Goal: Transaction & Acquisition: Purchase product/service

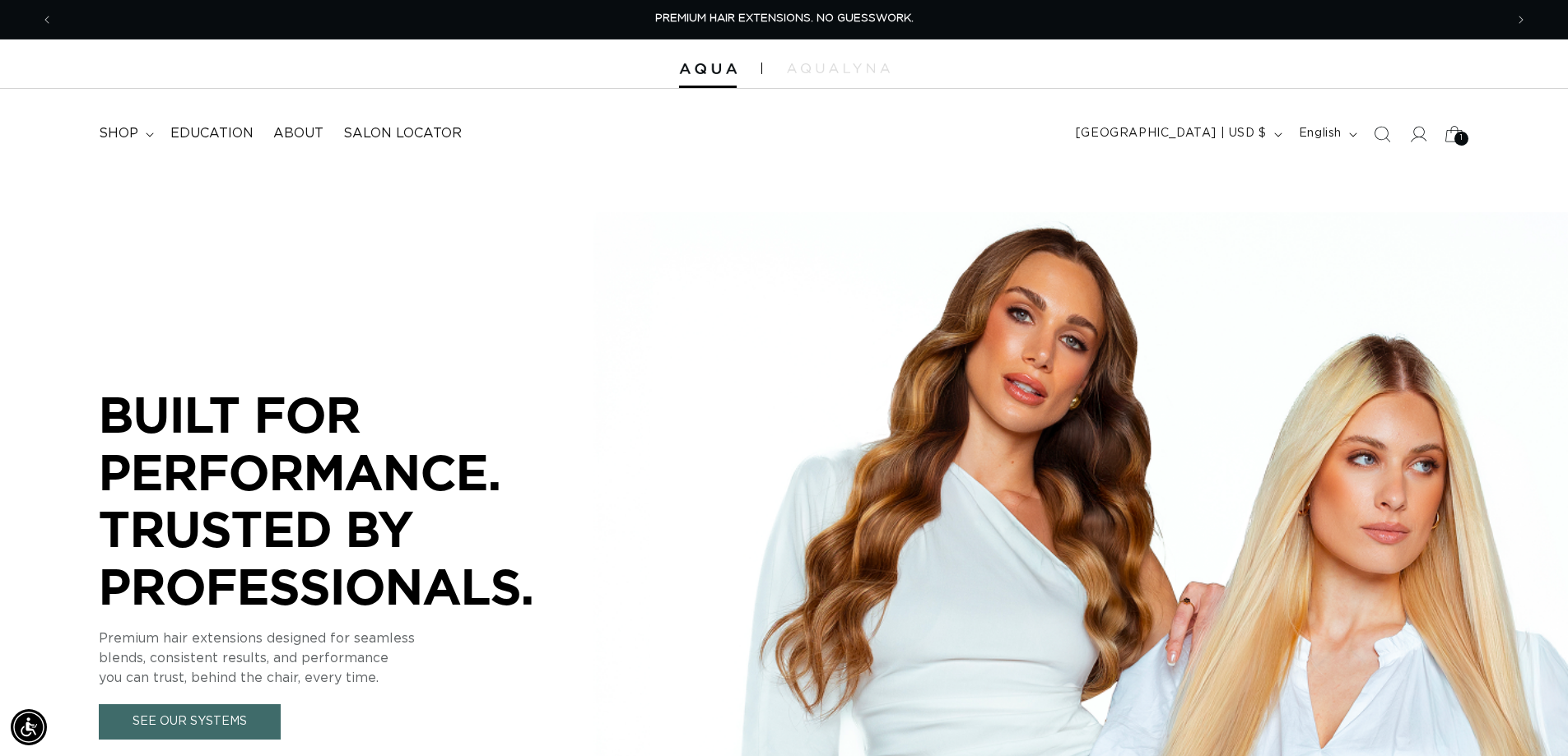
click at [1450, 135] on icon at bounding box center [1454, 134] width 39 height 39
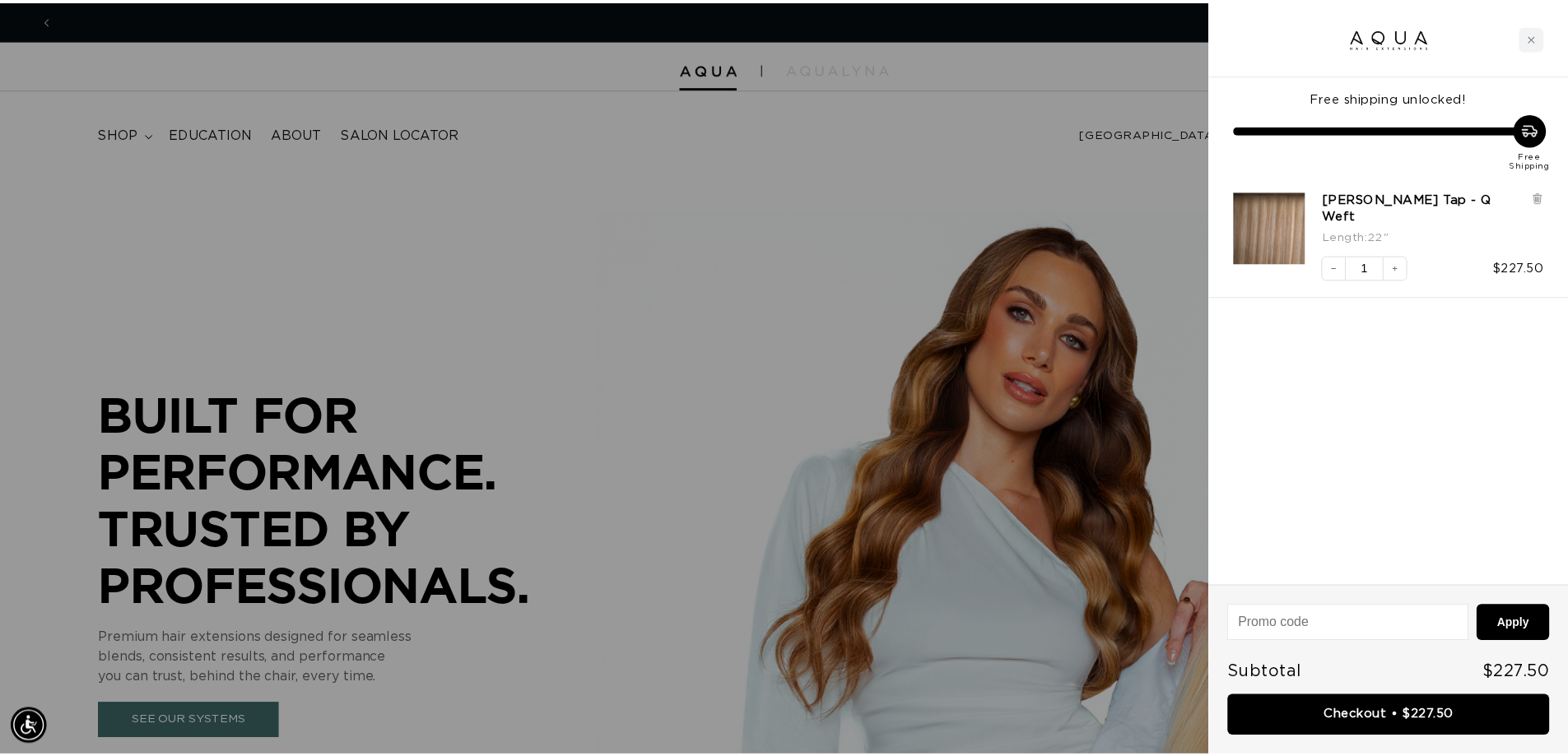
scroll to position [0, 1464]
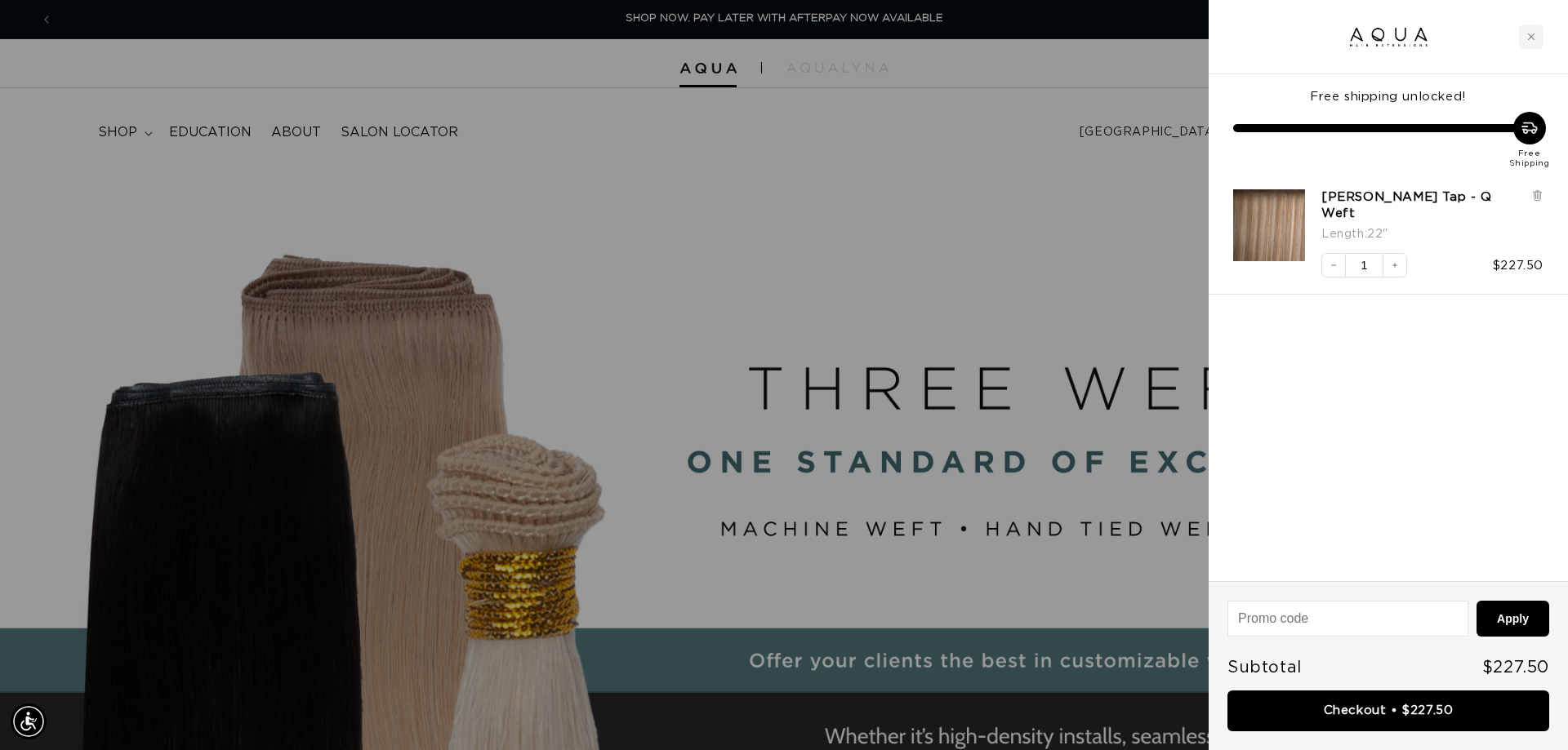
click at [903, 218] on div at bounding box center [784, 375] width 1568 height 750
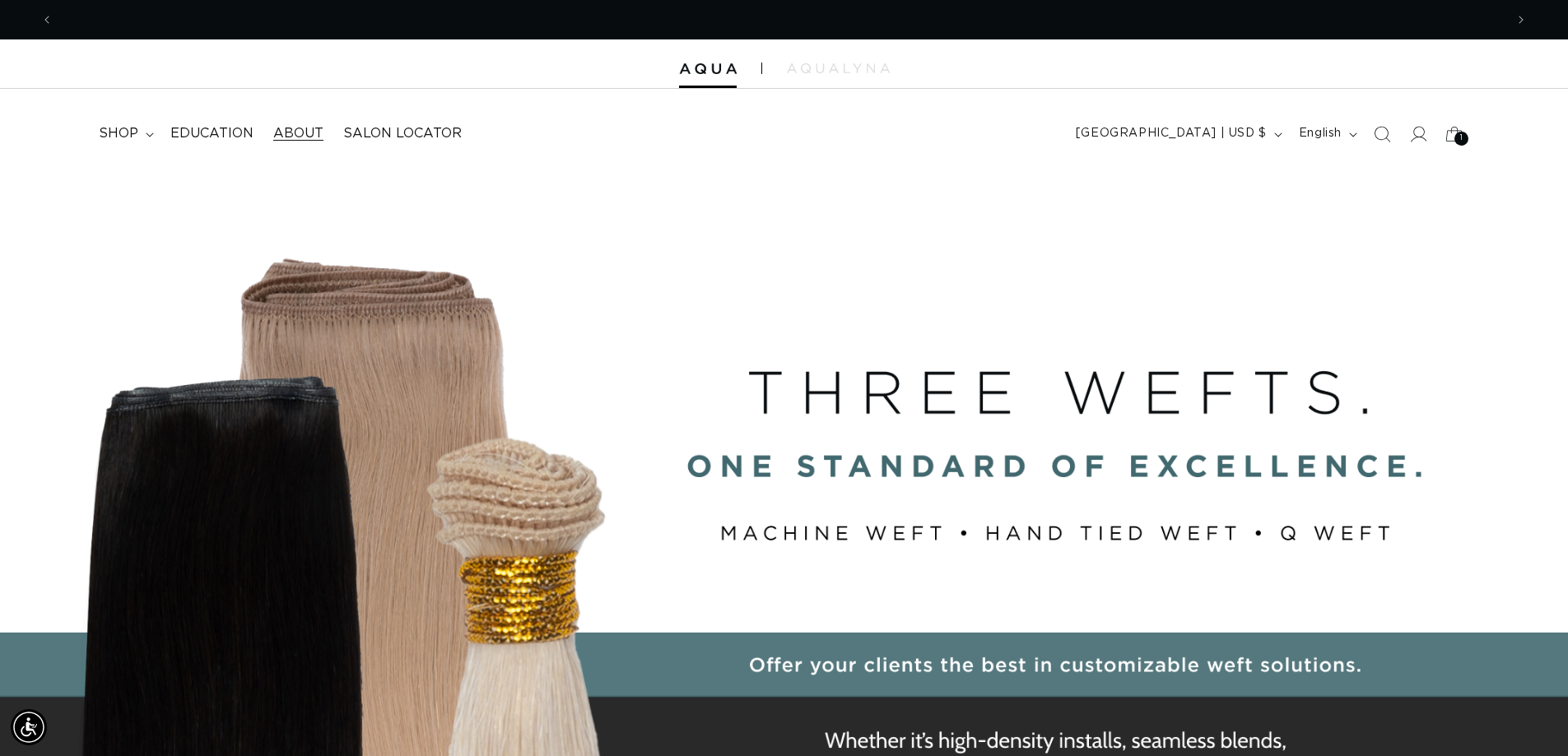
scroll to position [0, 2903]
click at [129, 128] on span "shop" at bounding box center [118, 134] width 40 height 18
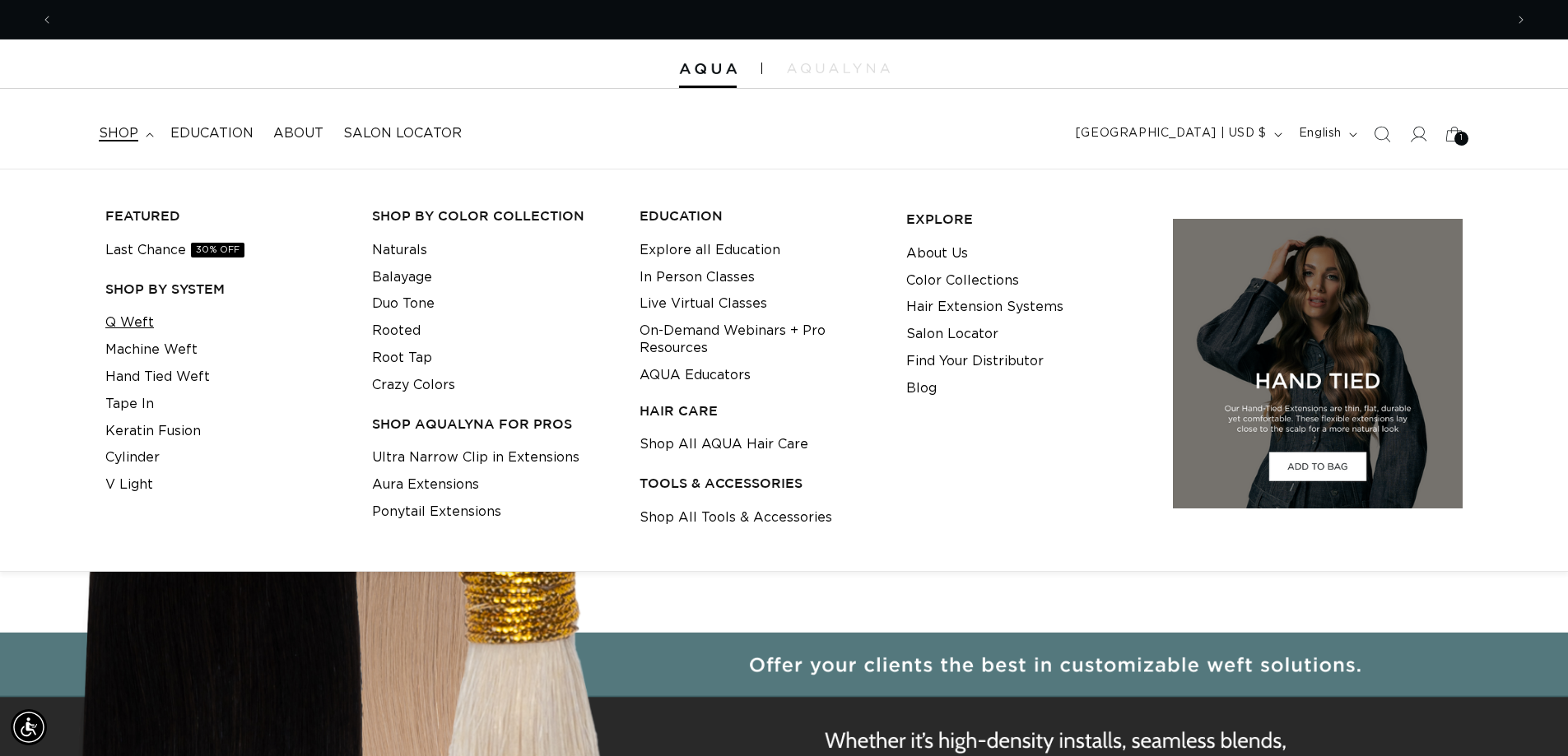
scroll to position [0, 0]
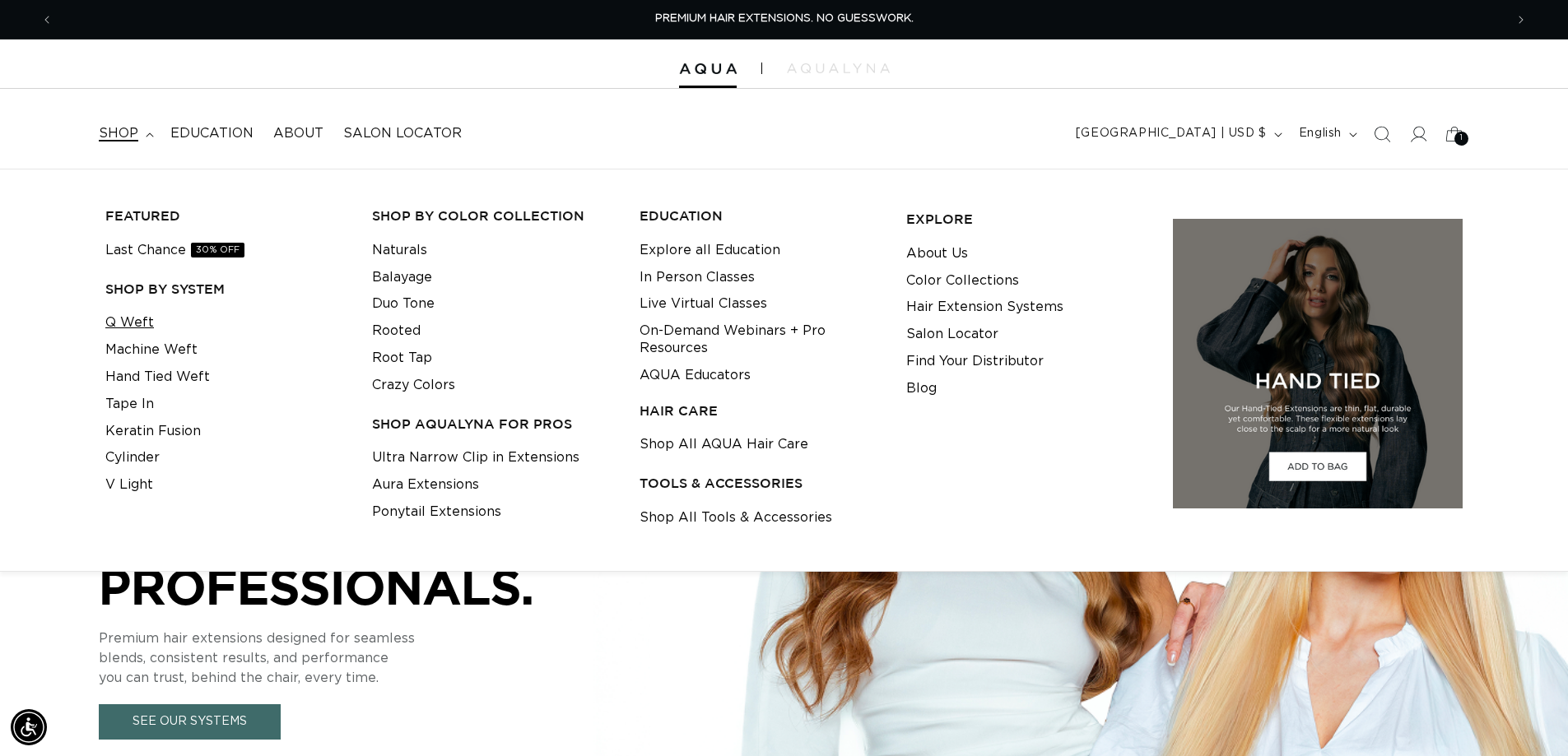
click at [137, 320] on link "Q Weft" at bounding box center [129, 323] width 48 height 27
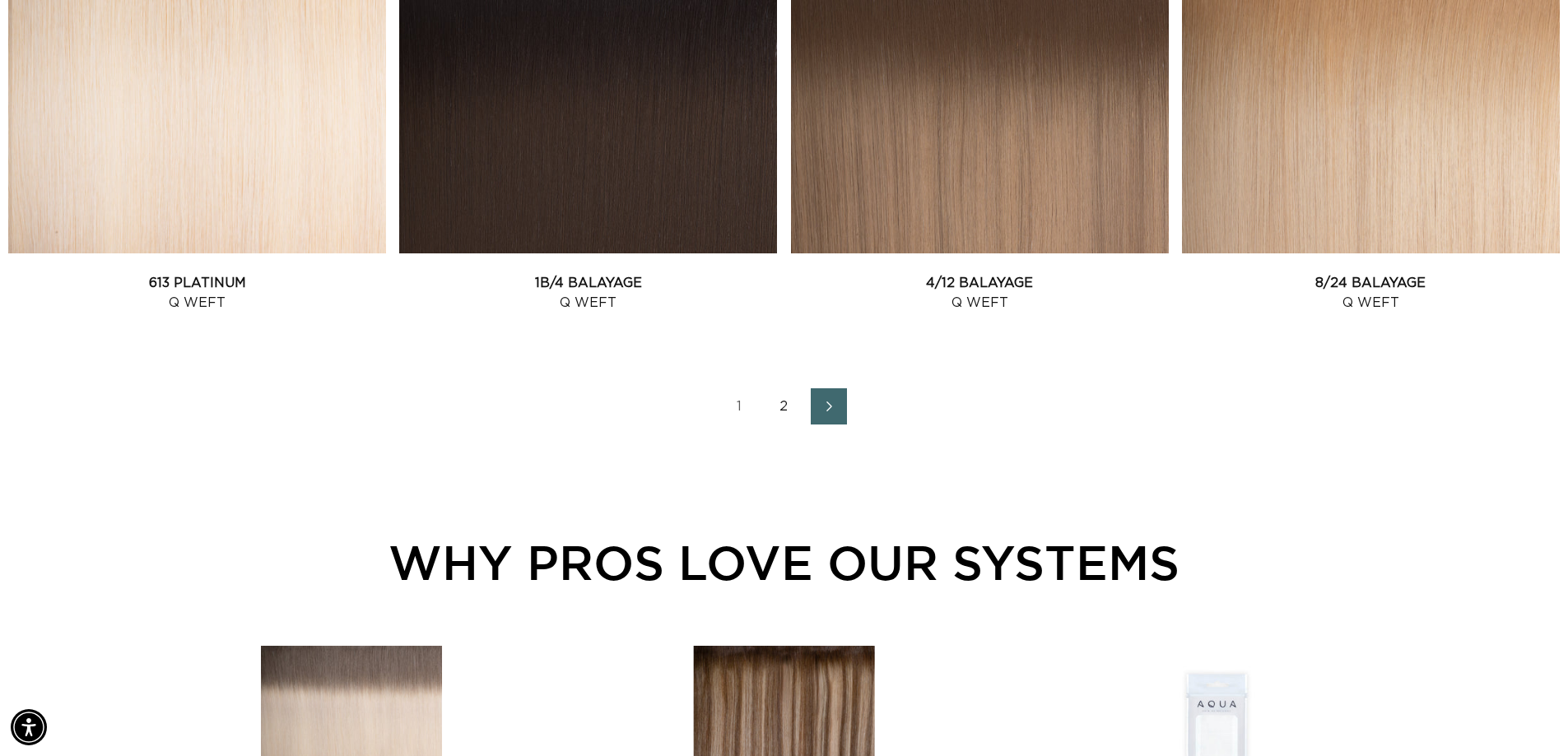
scroll to position [2304, 0]
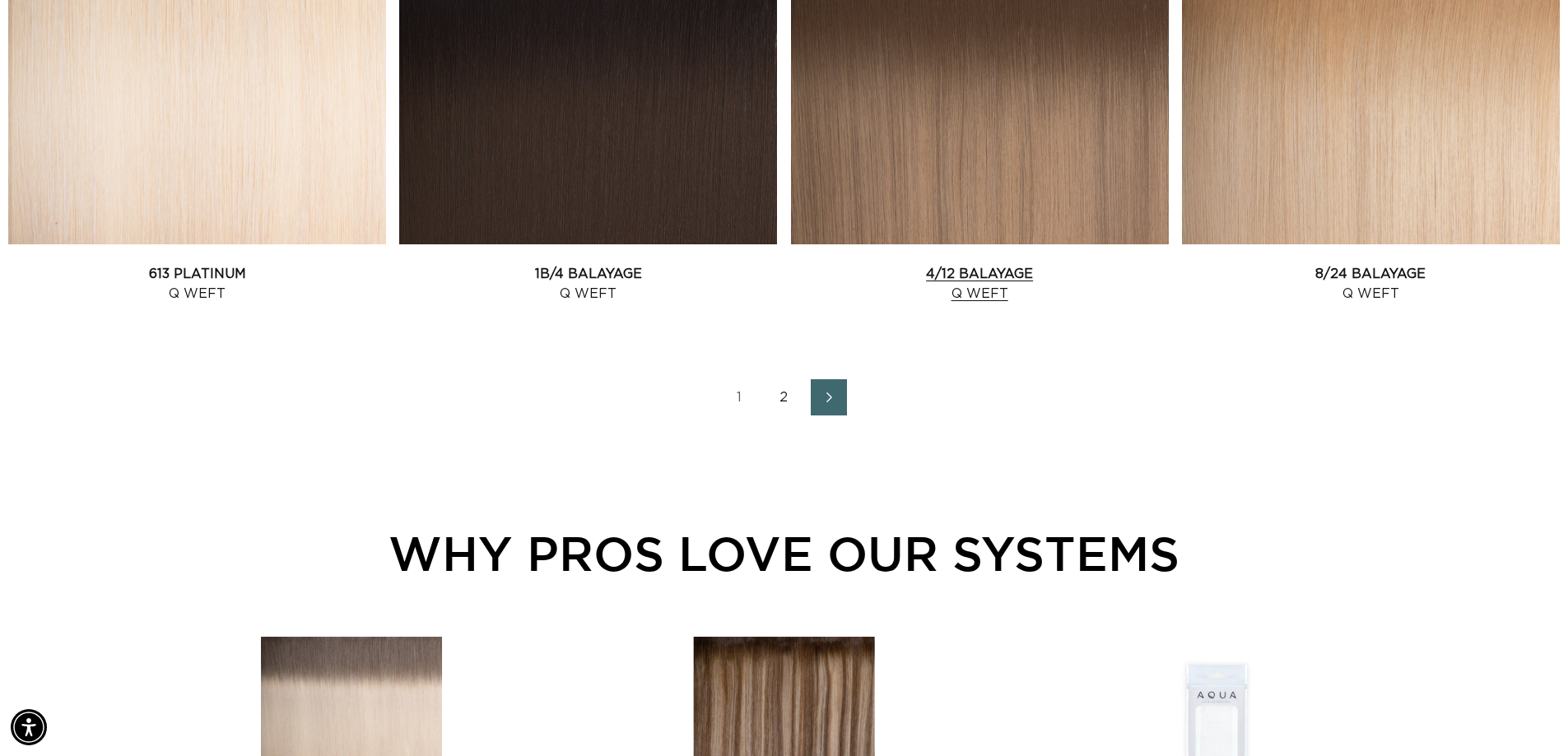
click at [1037, 264] on link "4/12 Balayage Q Weft" at bounding box center [980, 283] width 378 height 40
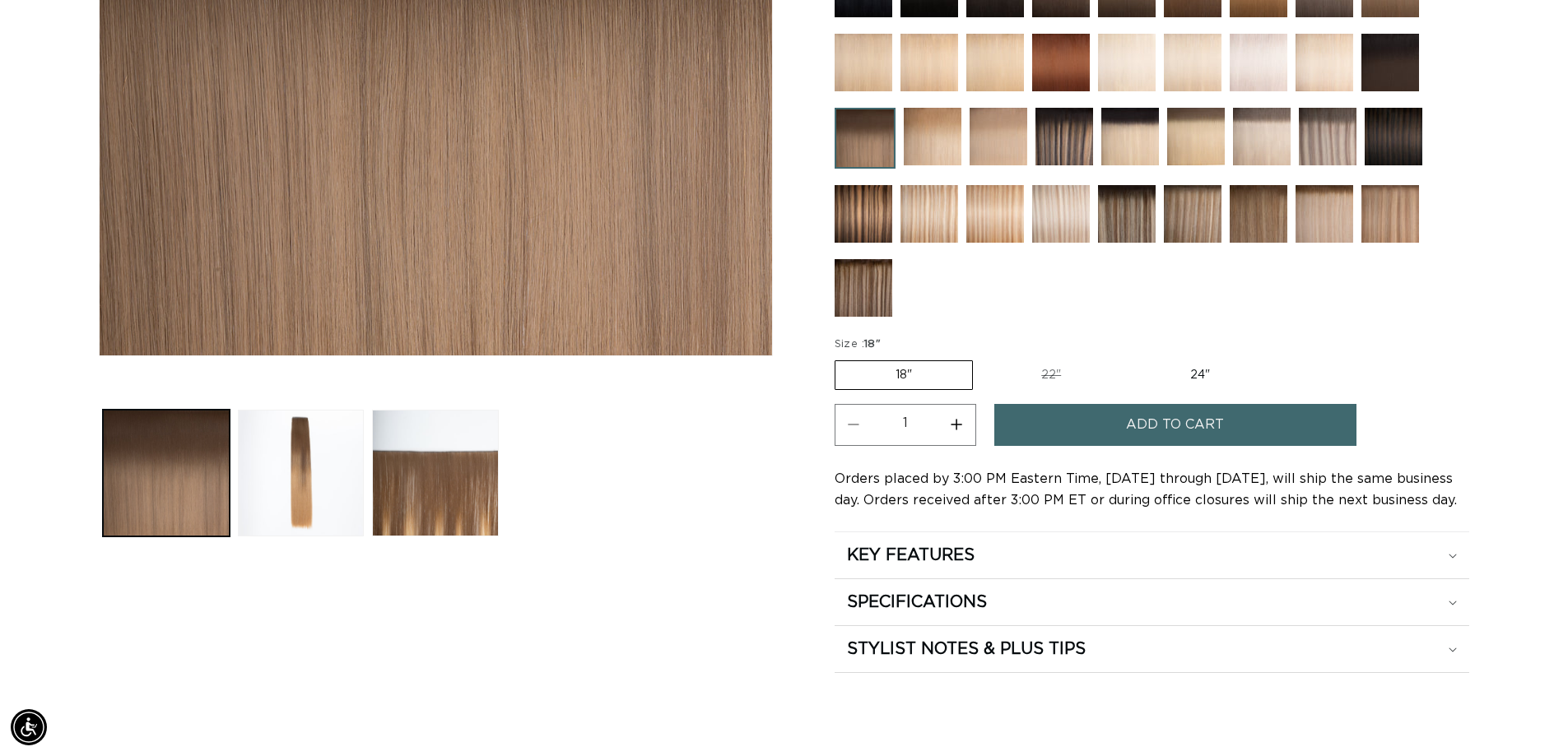
scroll to position [494, 0]
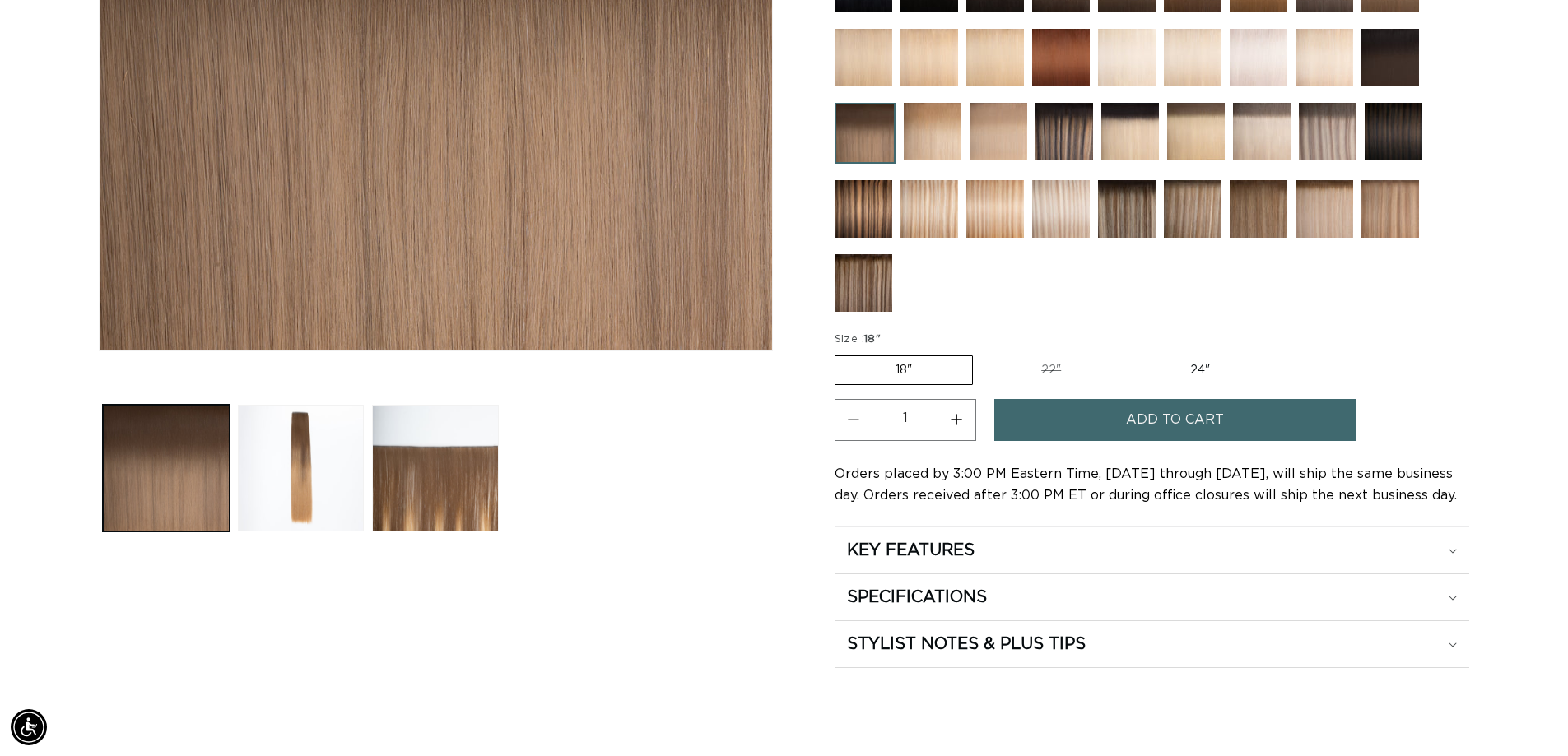
click at [1198, 372] on label "24" Variant sold out or unavailable" at bounding box center [1200, 371] width 140 height 28
click at [1130, 353] on input "24" Variant sold out or unavailable" at bounding box center [1130, 352] width 1 height 1
radio input "true"
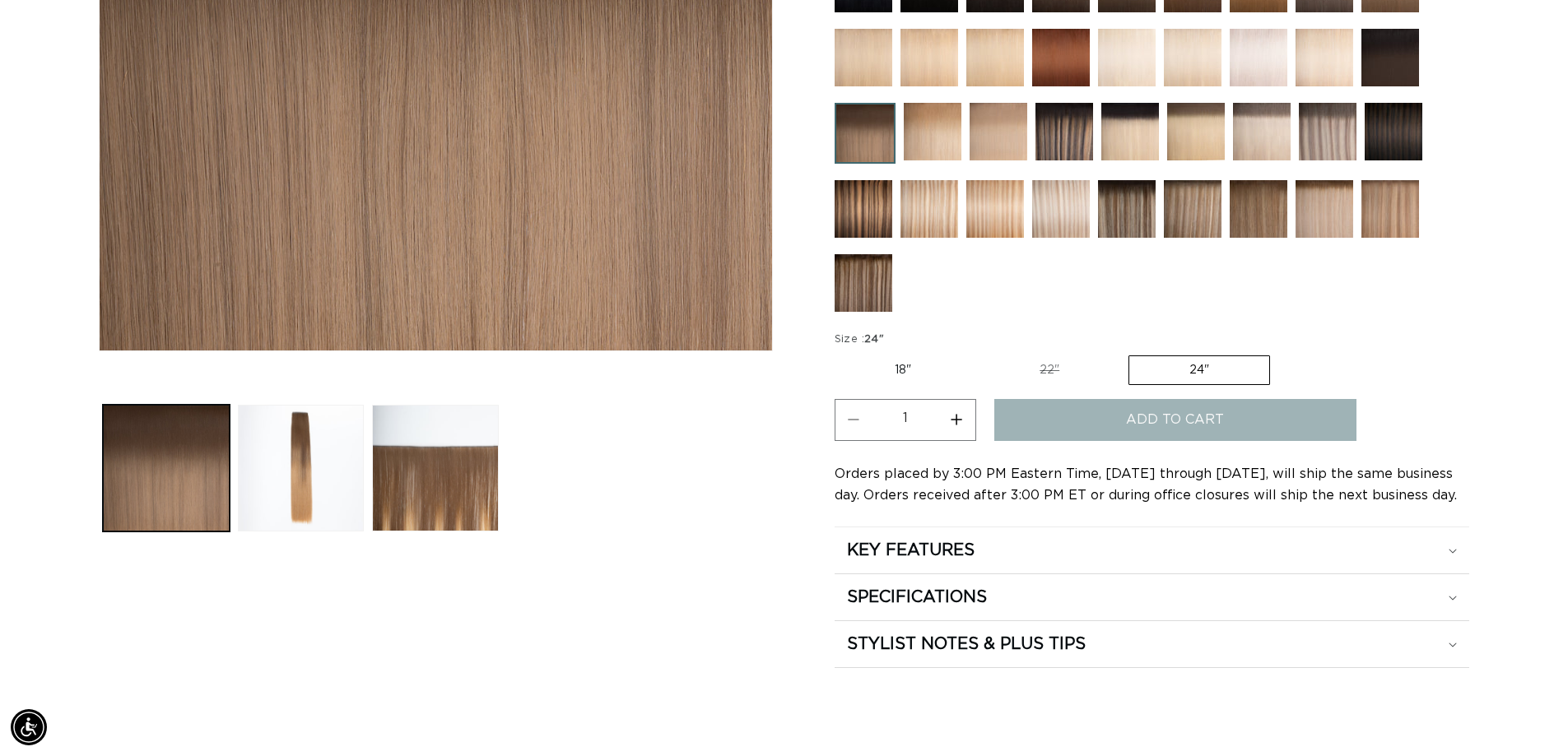
scroll to position [0, 1452]
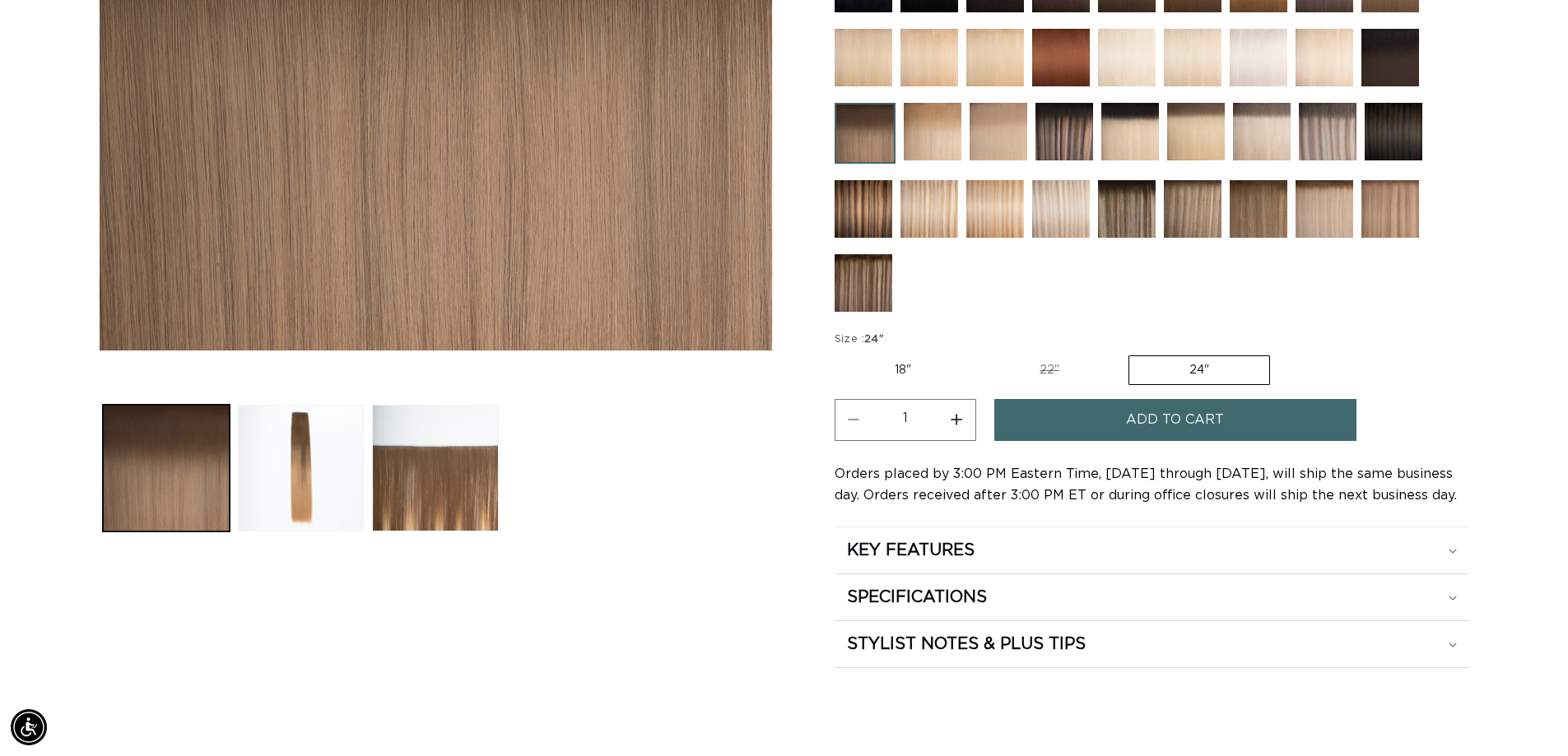
click at [1190, 421] on span "Add to cart" at bounding box center [1174, 421] width 98 height 42
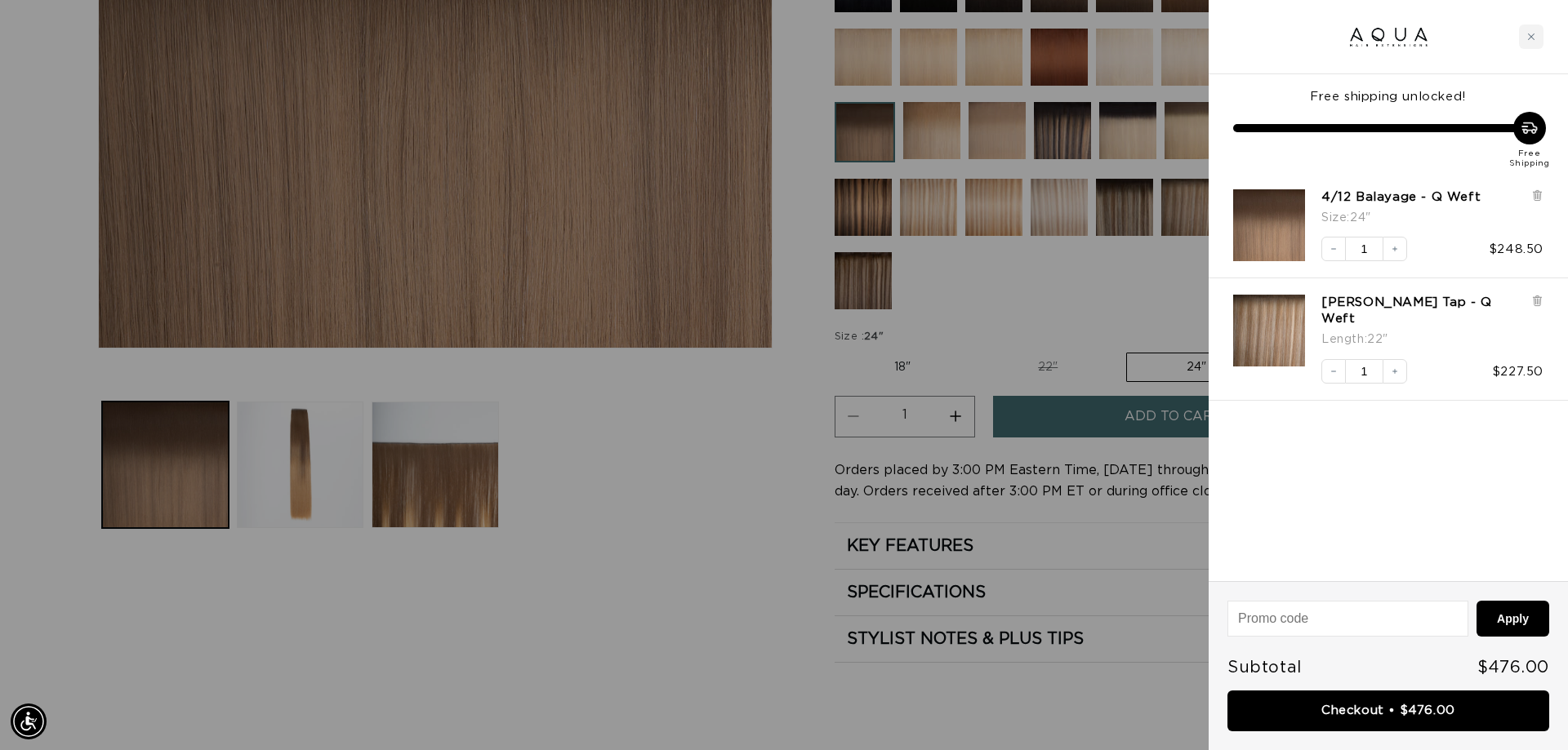
click at [640, 519] on div at bounding box center [784, 375] width 1568 height 750
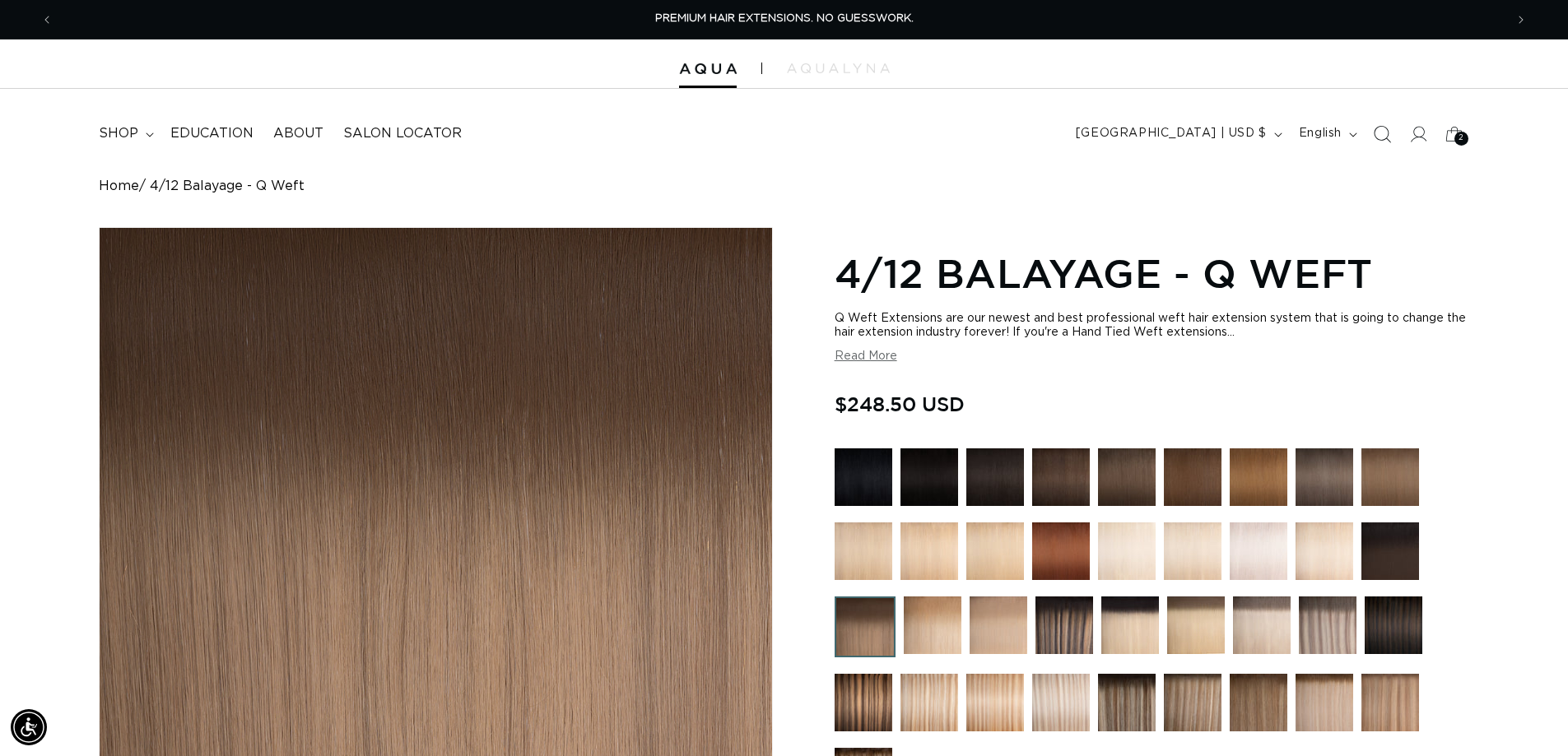
click at [1384, 136] on icon "Search" at bounding box center [1382, 134] width 18 height 18
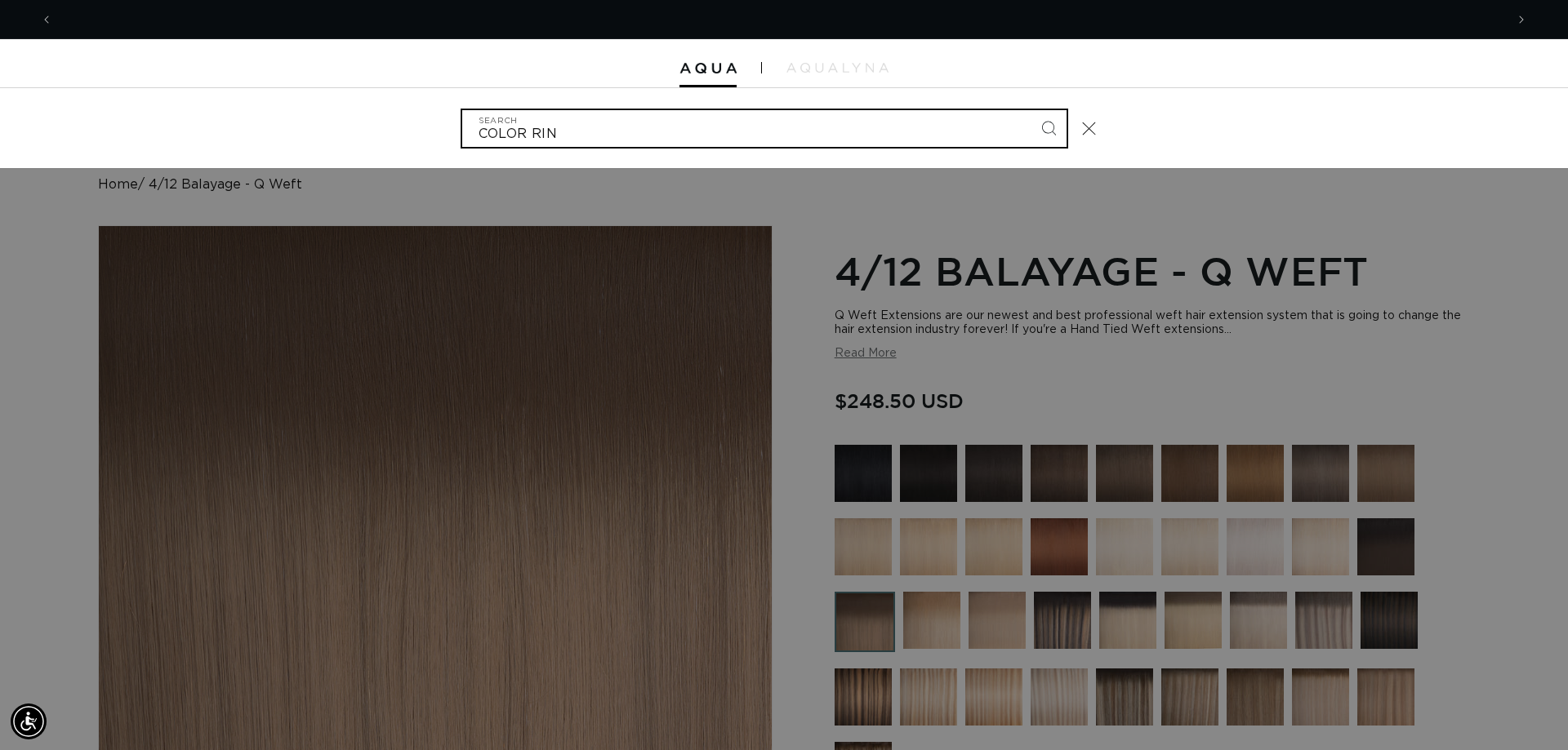
scroll to position [0, 2905]
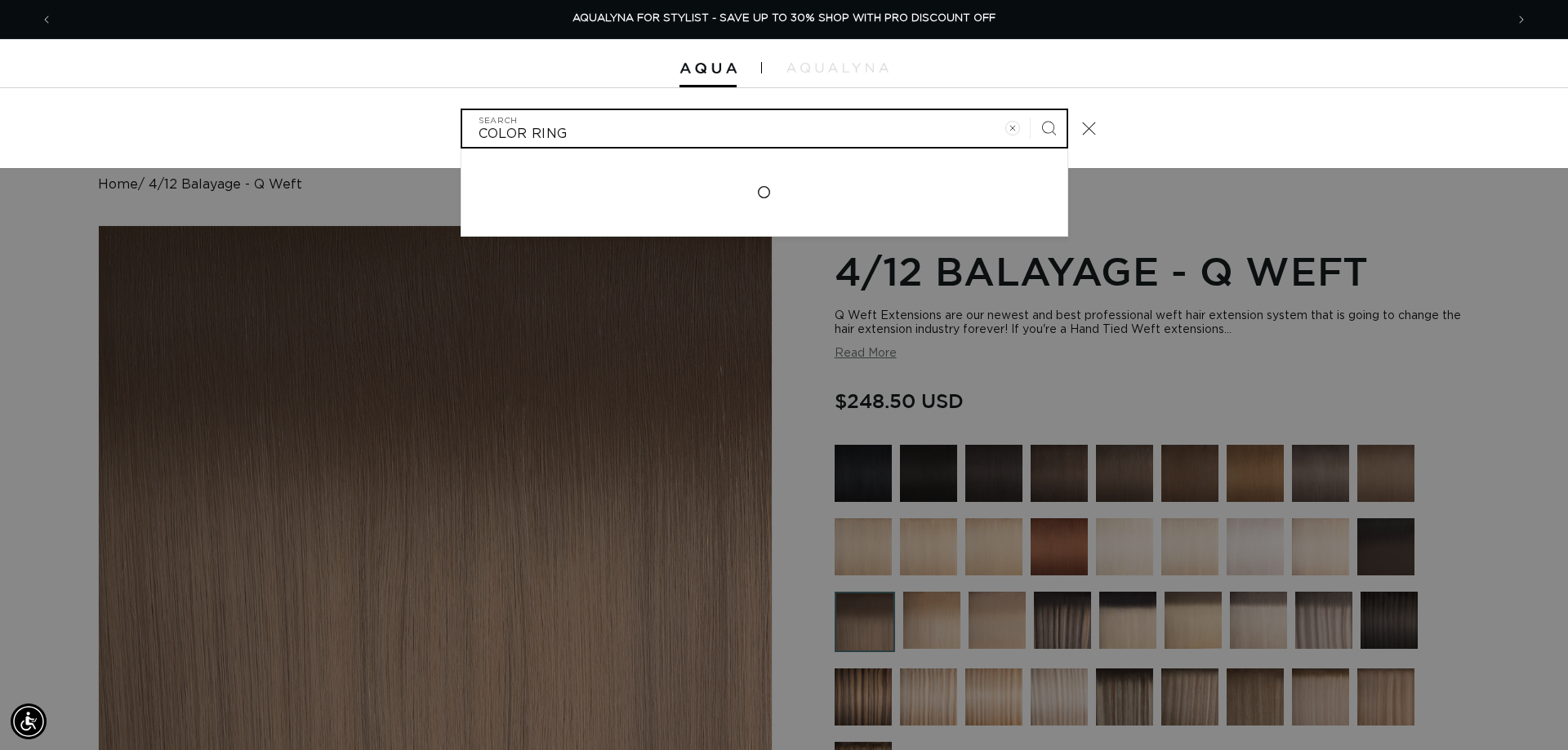
type input "COLOR RING"
click at [1031, 110] on button "Search" at bounding box center [1048, 127] width 36 height 36
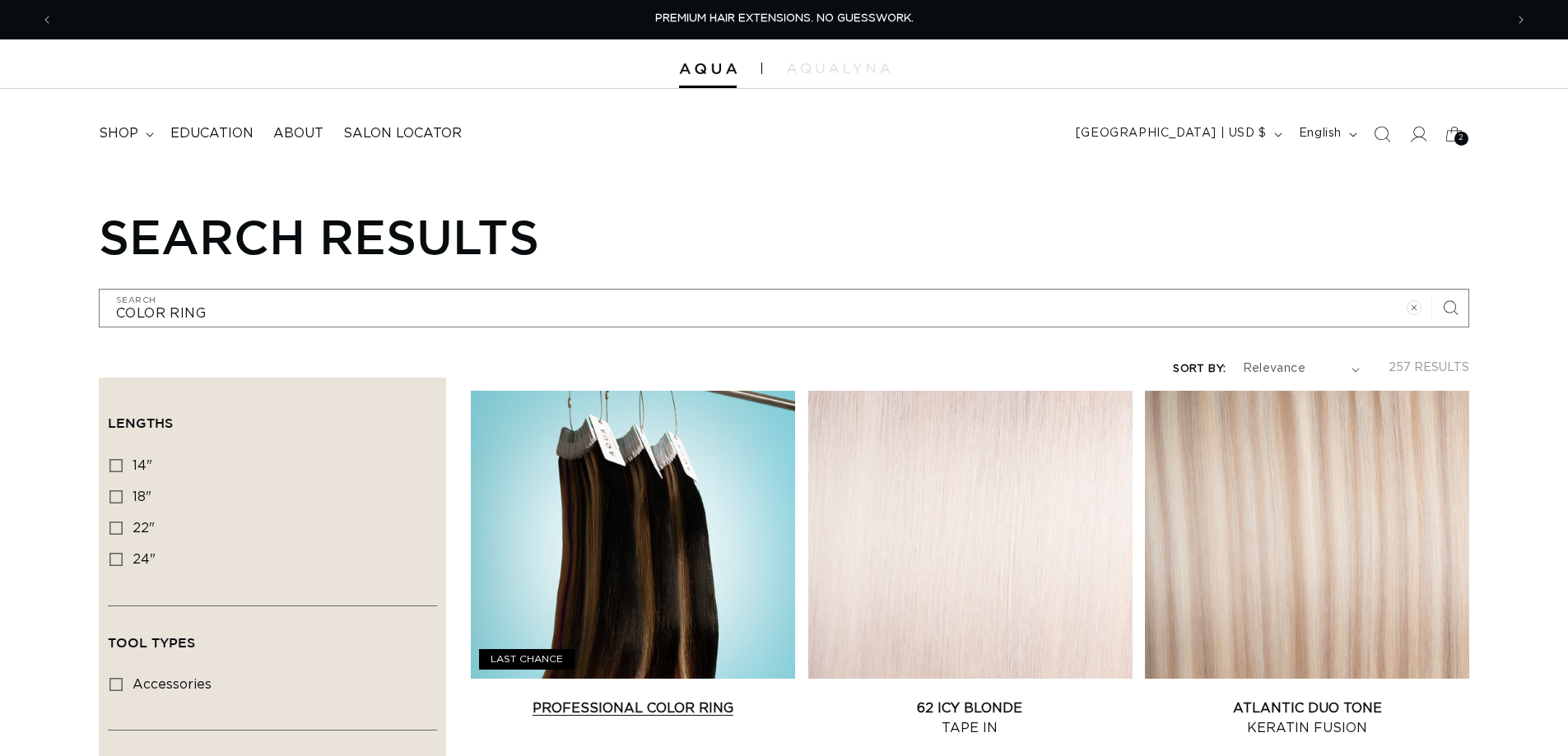
click at [636, 699] on link "Professional Color Ring" at bounding box center [633, 708] width 324 height 19
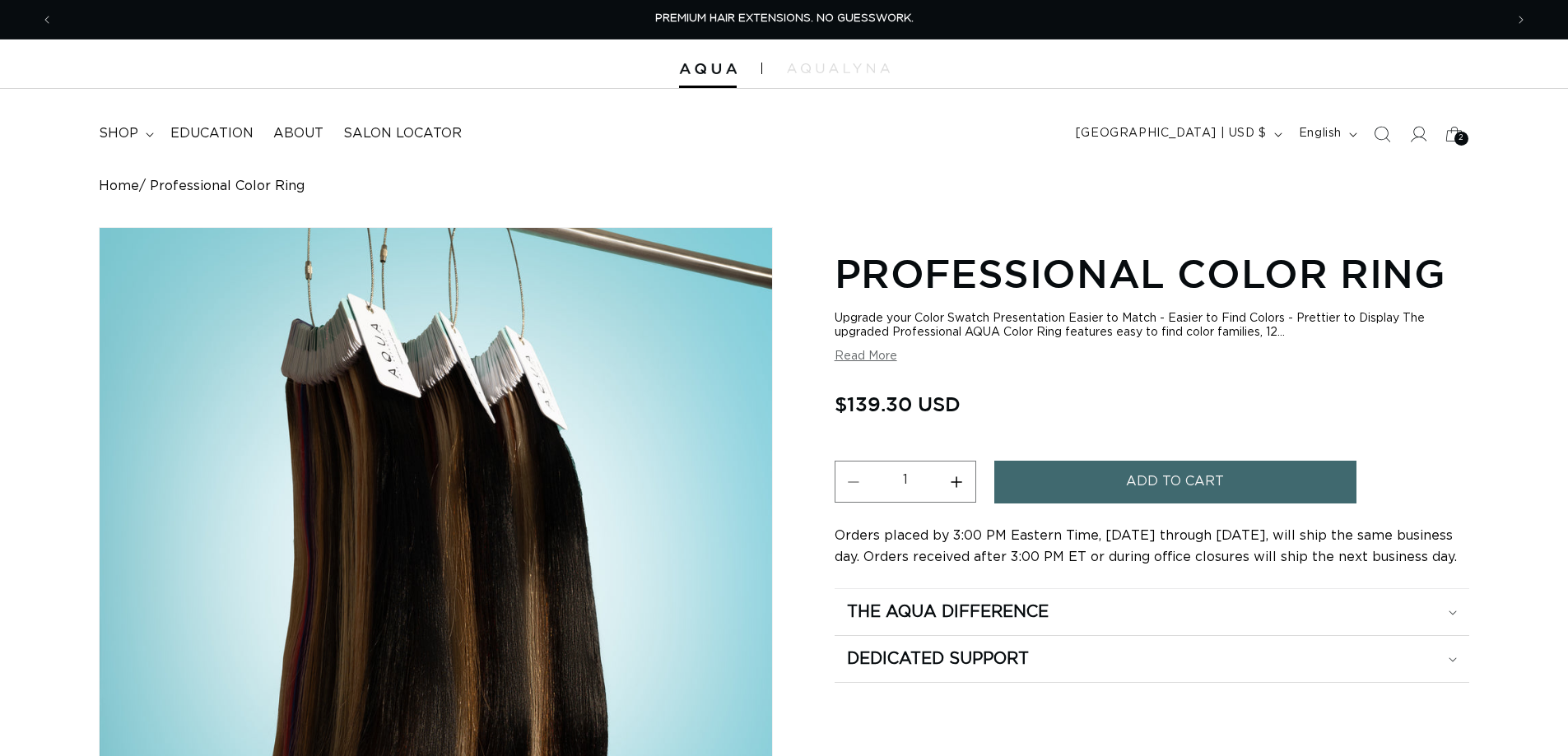
click at [1163, 477] on span "Add to cart" at bounding box center [1174, 482] width 98 height 42
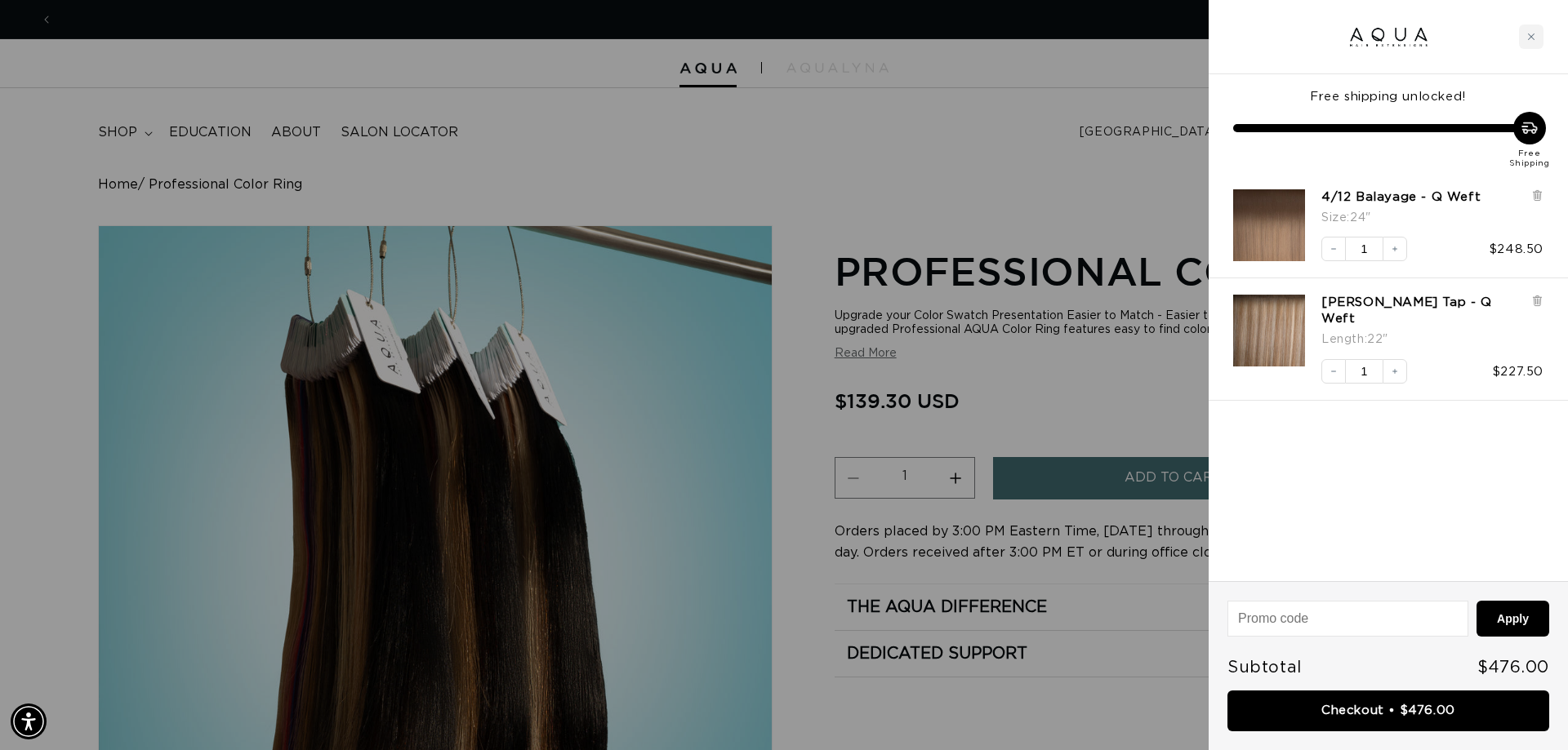
scroll to position [0, 1453]
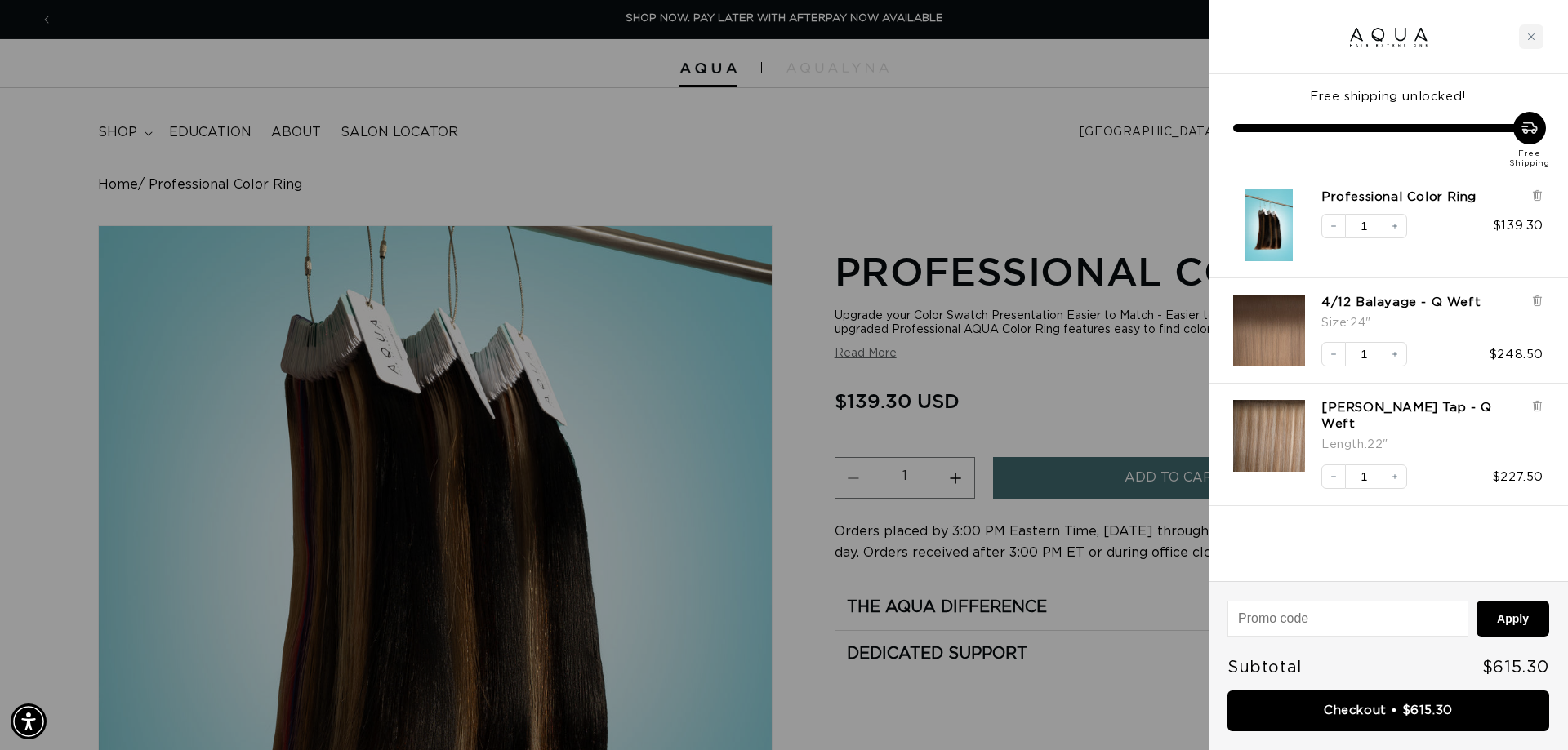
click at [1302, 619] on input at bounding box center [1348, 618] width 239 height 34
type input "e"
type input "[PERSON_NAME]"
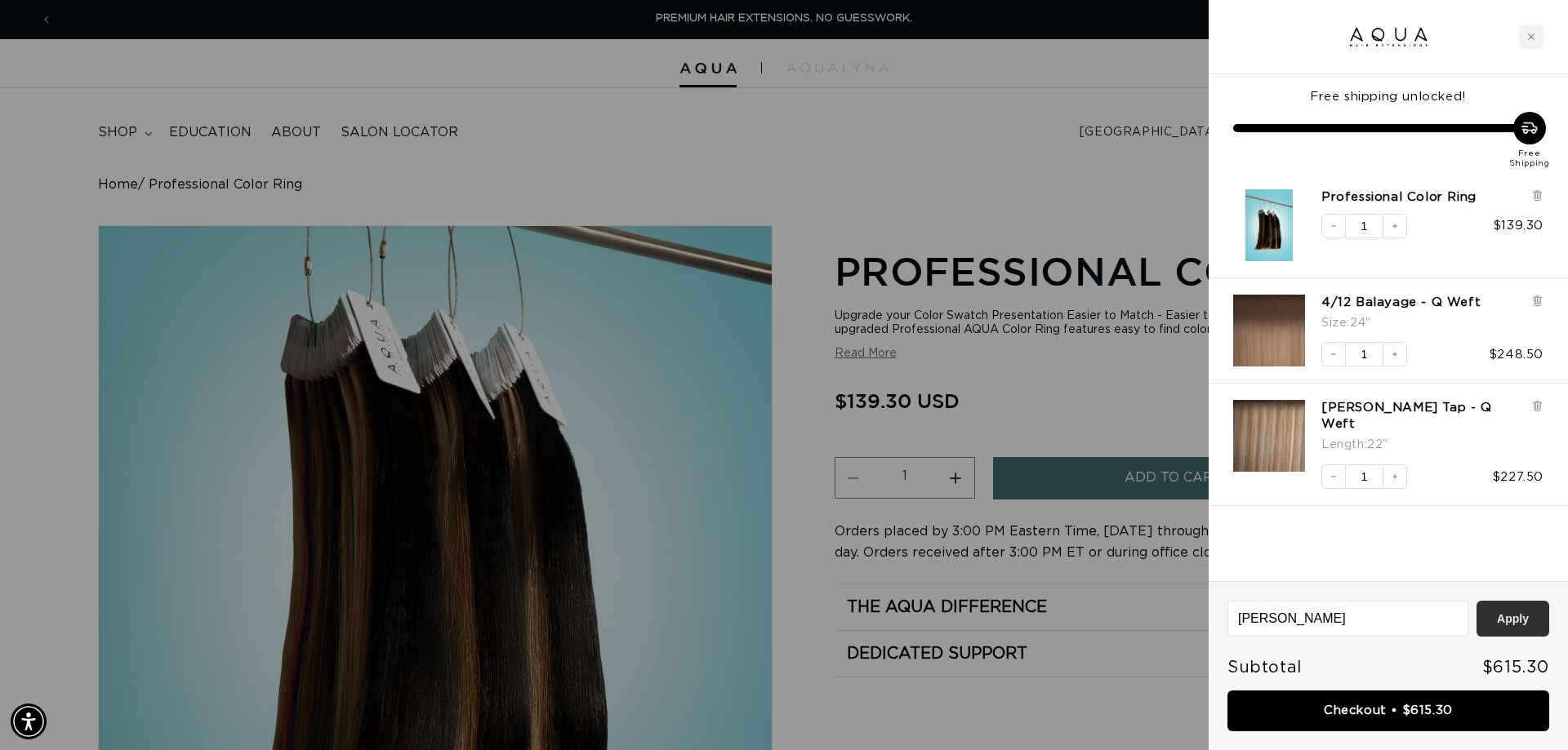
click at [1495, 616] on button "Apply" at bounding box center [1513, 618] width 73 height 36
click at [1326, 623] on input "[PERSON_NAME]" at bounding box center [1348, 618] width 239 height 34
type input "e"
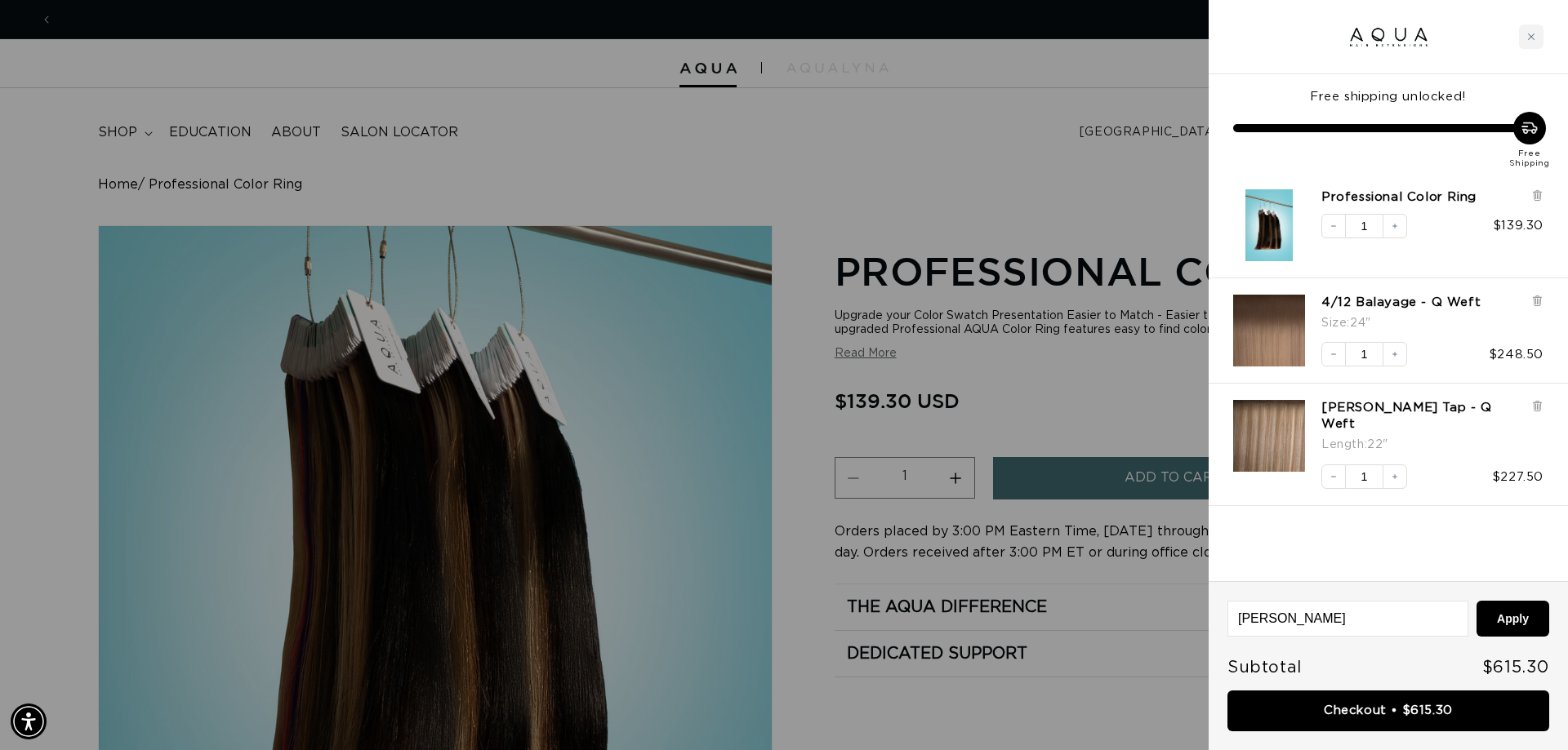
scroll to position [0, 1453]
type input "[PERSON_NAME]"
click at [1518, 615] on button "Apply" at bounding box center [1513, 618] width 73 height 36
click at [1534, 36] on icon "Close cart" at bounding box center [1531, 36] width 8 height 8
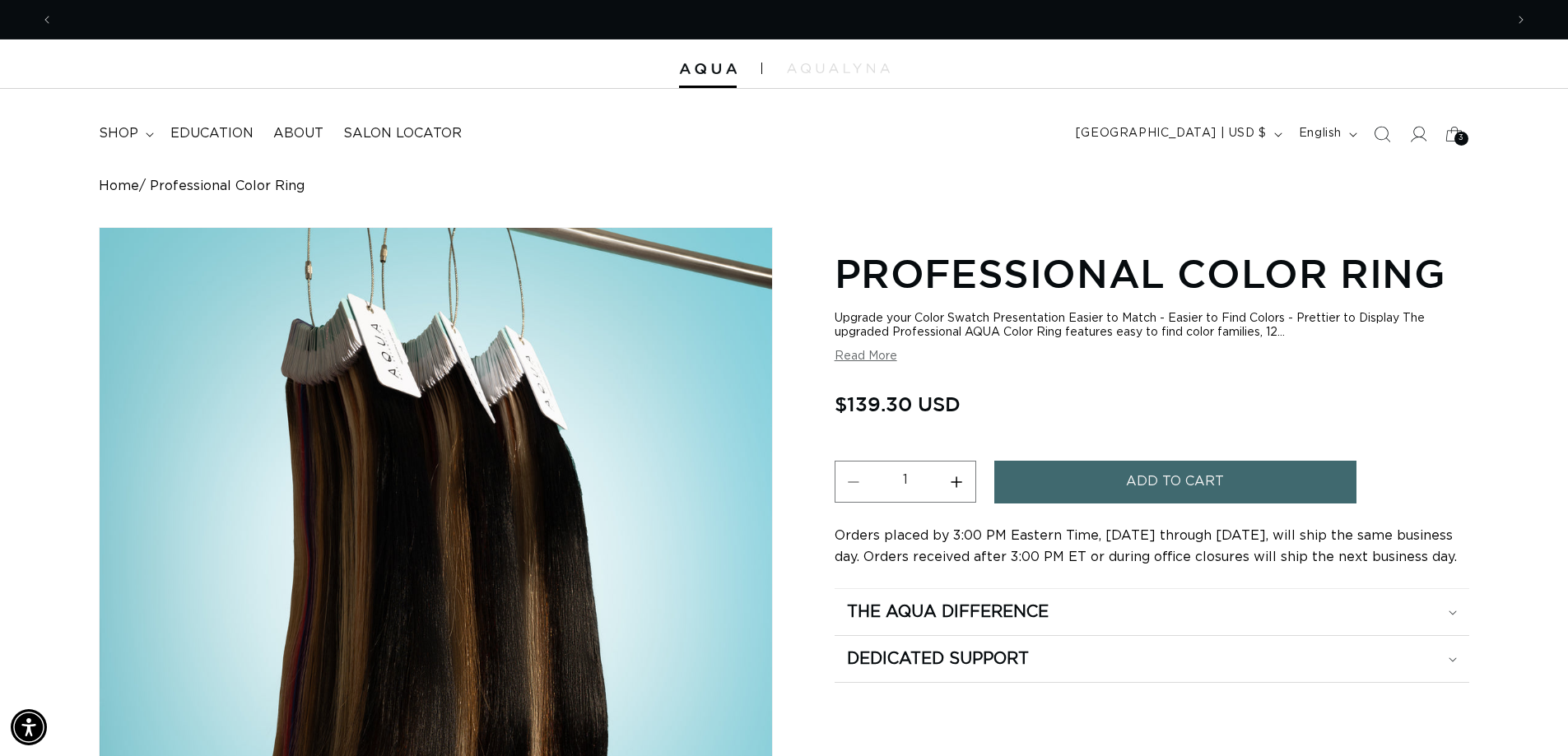
scroll to position [0, 2903]
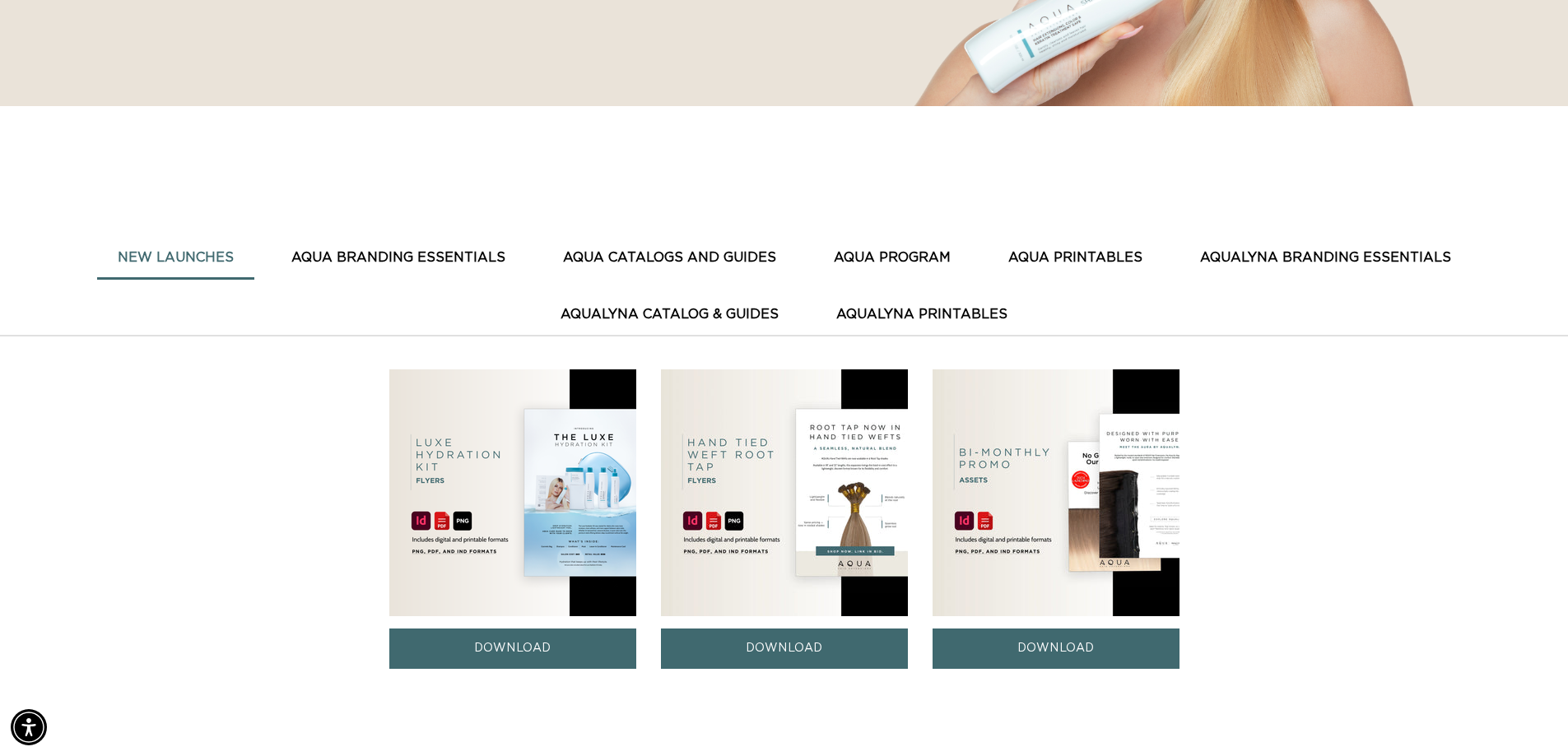
click at [750, 260] on button "AQUA CATALOGS AND GUIDES" at bounding box center [669, 258] width 254 height 40
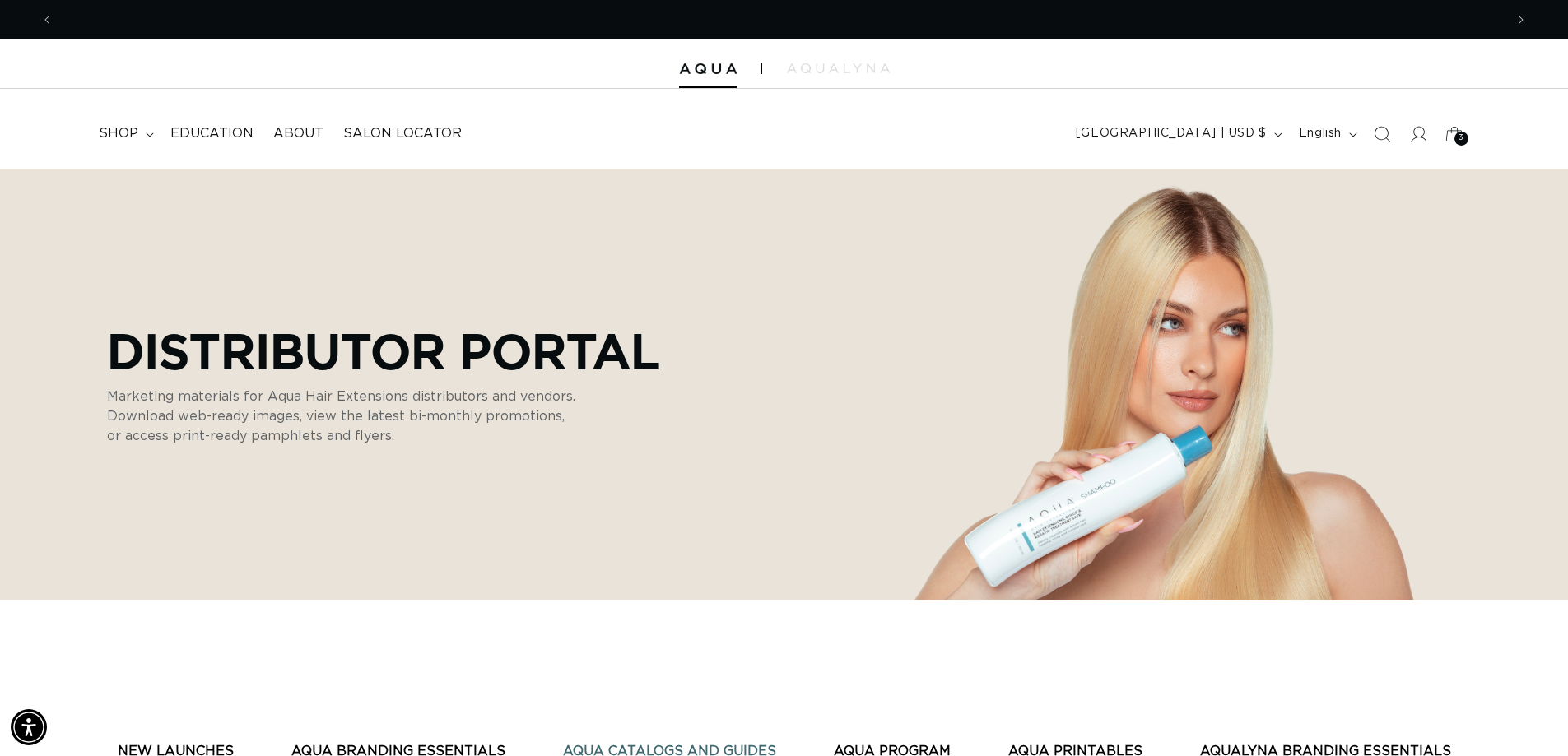
scroll to position [0, 1452]
